Goal: Transaction & Acquisition: Purchase product/service

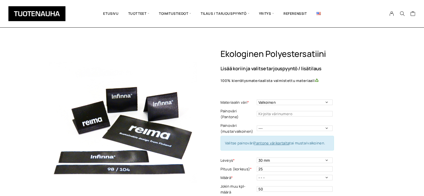
select select "Valkoinen"
select select "30 mm"
select select "Leikattuna"
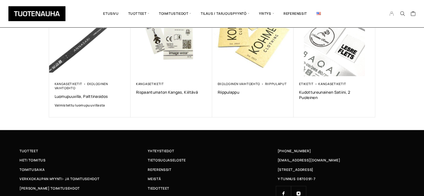
click at [390, 14] on icon "My Account" at bounding box center [391, 13] width 5 height 5
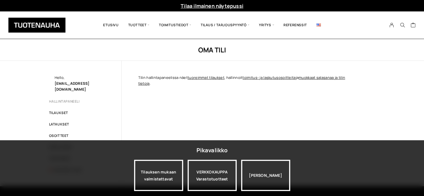
click at [31, 93] on div "Oma tili Hello, elina.i.venho@gmail.com Hallintapaneeli Tilaukset Lataukset Oso…" at bounding box center [212, 112] width 424 height 147
click at [54, 110] on link "Tilaukset" at bounding box center [58, 112] width 19 height 5
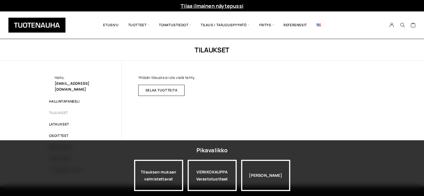
click at [102, 104] on ul "Hallintapaneeli Tilaukset Lataukset Osoitteet Maksutavat Tilin tiedot Kirjaudu …" at bounding box center [77, 135] width 56 height 73
click at [58, 122] on link "Lataukset" at bounding box center [59, 124] width 20 height 5
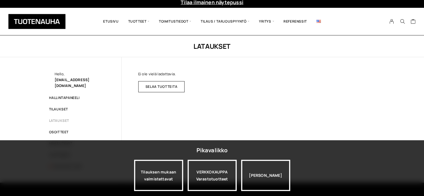
scroll to position [3, 0]
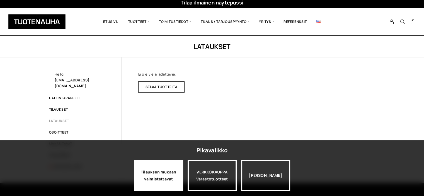
click at [170, 175] on div "Tilauksen mukaan valmistettavat" at bounding box center [158, 175] width 49 height 31
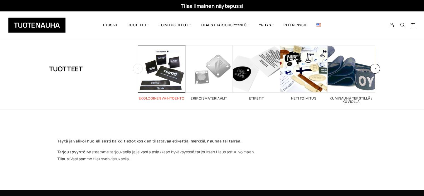
click at [159, 70] on span "Visit product category Ekologinen vaihtoehto" at bounding box center [161, 68] width 47 height 47
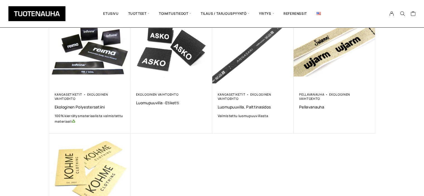
scroll to position [118, 0]
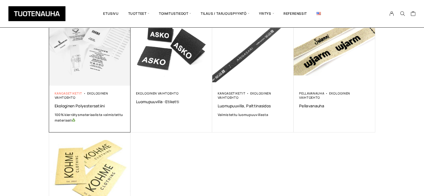
click at [76, 93] on link "Kangasetiketit" at bounding box center [69, 93] width 28 height 4
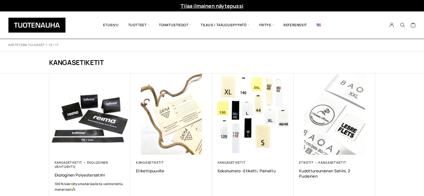
click at [76, 82] on img at bounding box center [90, 114] width 82 height 82
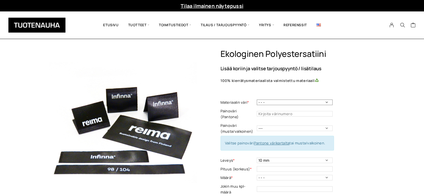
click at [327, 102] on select "- - - Valkoinen Musta" at bounding box center [295, 103] width 76 height 6
select select "Valkoinen"
click at [257, 100] on select "- - - Valkoinen Musta" at bounding box center [295, 103] width 76 height 6
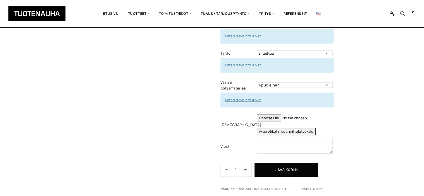
scroll to position [211, 0]
